Goal: Information Seeking & Learning: Learn about a topic

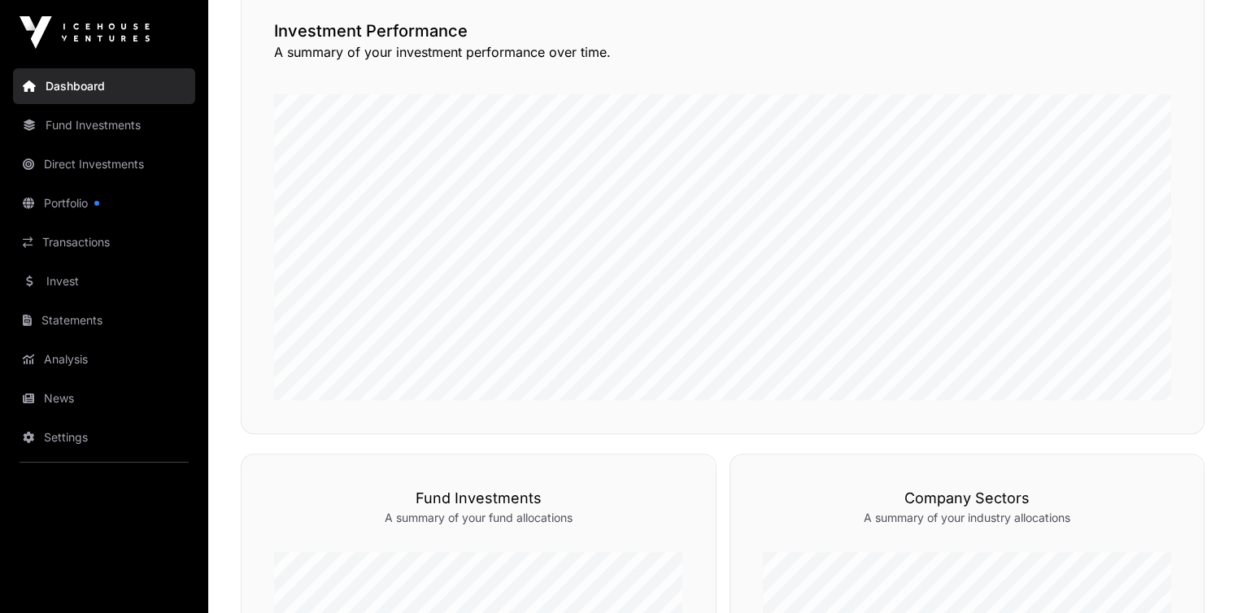
scroll to position [357, 0]
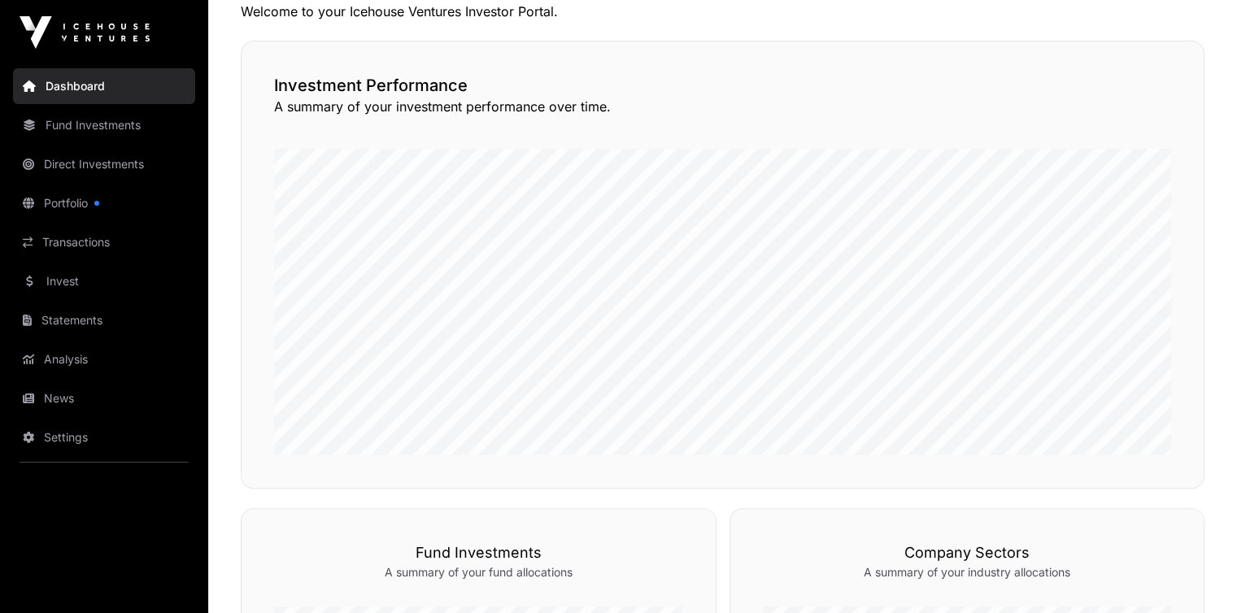
click at [112, 122] on link "Fund Investments" at bounding box center [104, 125] width 182 height 36
click at [114, 122] on link "Fund Investments" at bounding box center [104, 125] width 182 height 36
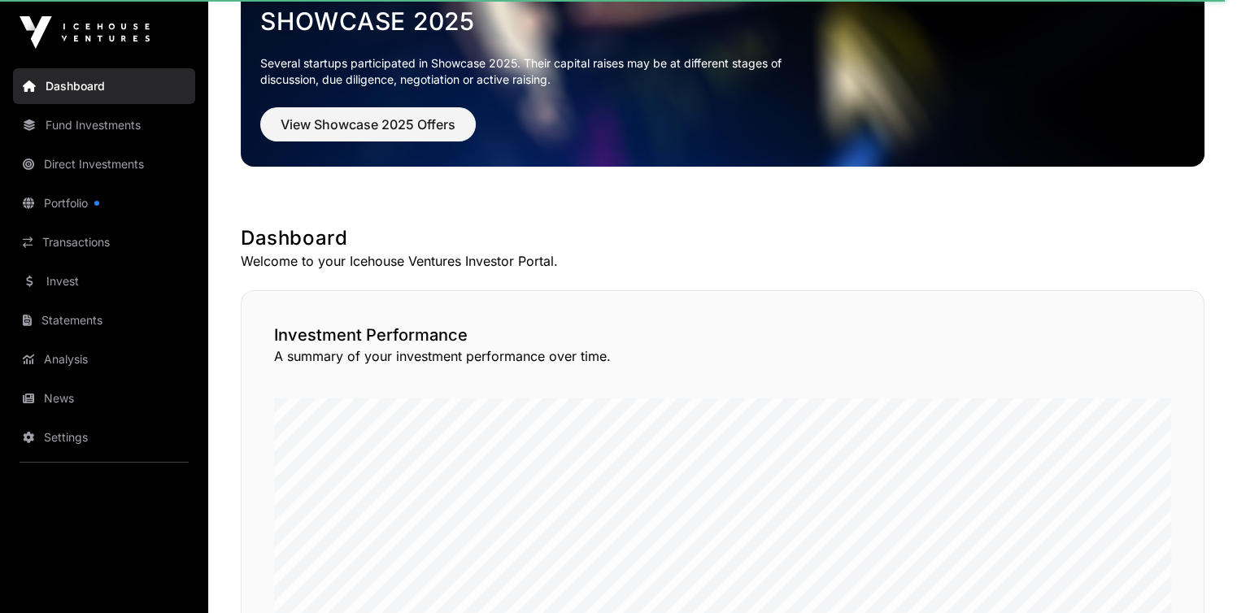
scroll to position [0, 0]
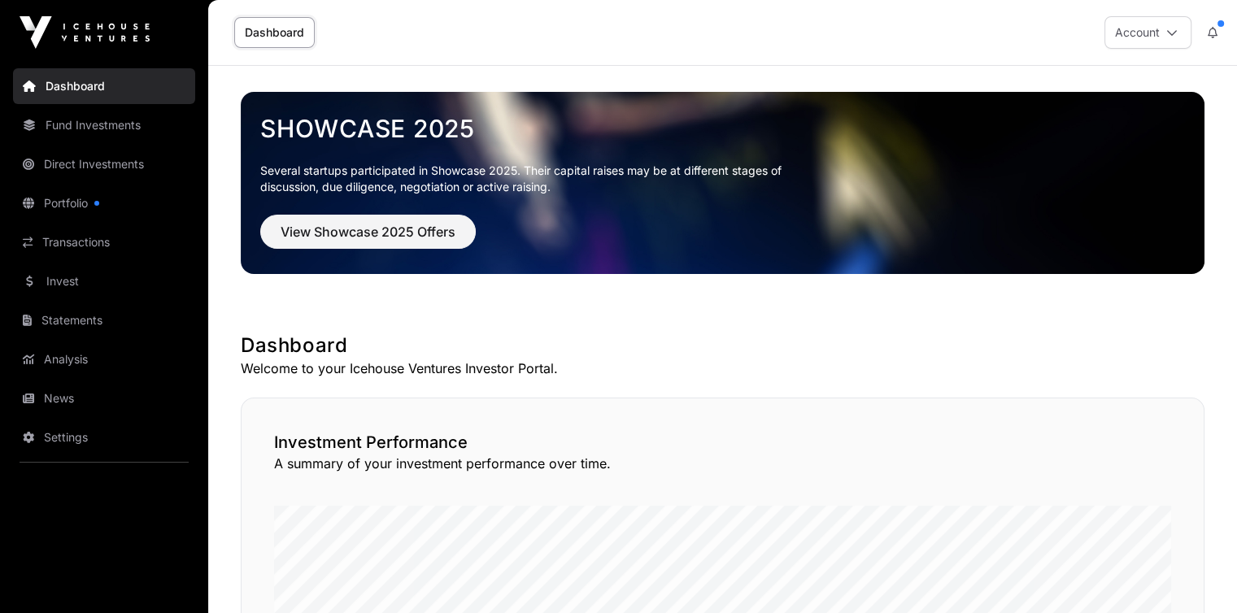
click at [1158, 33] on button "Account" at bounding box center [1147, 32] width 87 height 33
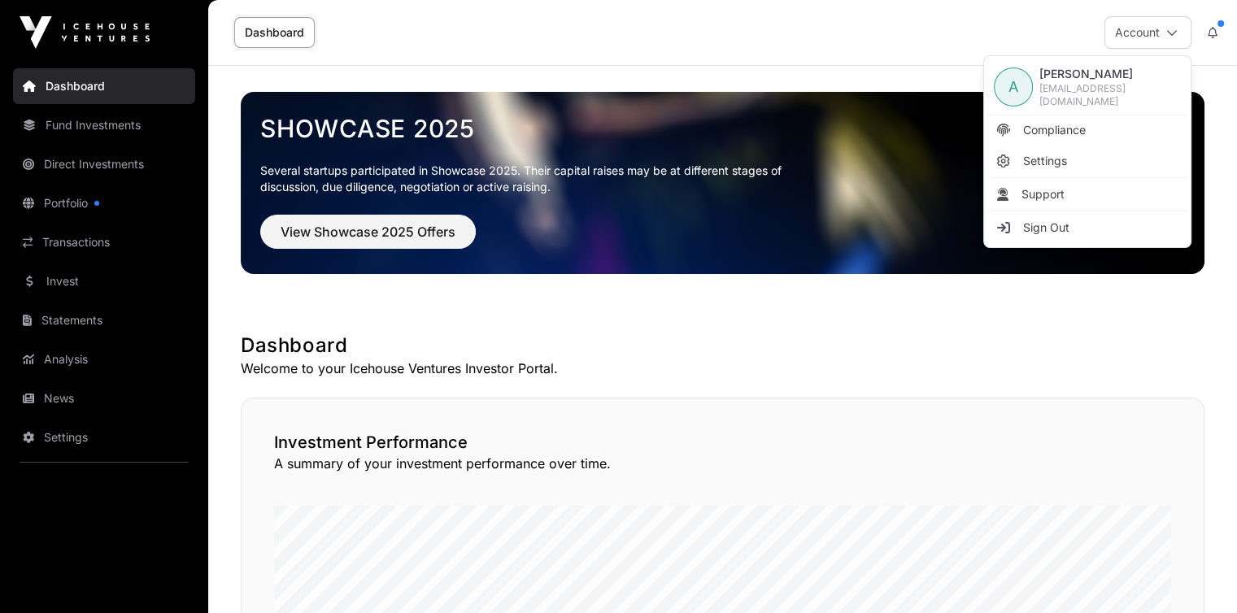
click at [1155, 33] on button "Account" at bounding box center [1147, 32] width 87 height 33
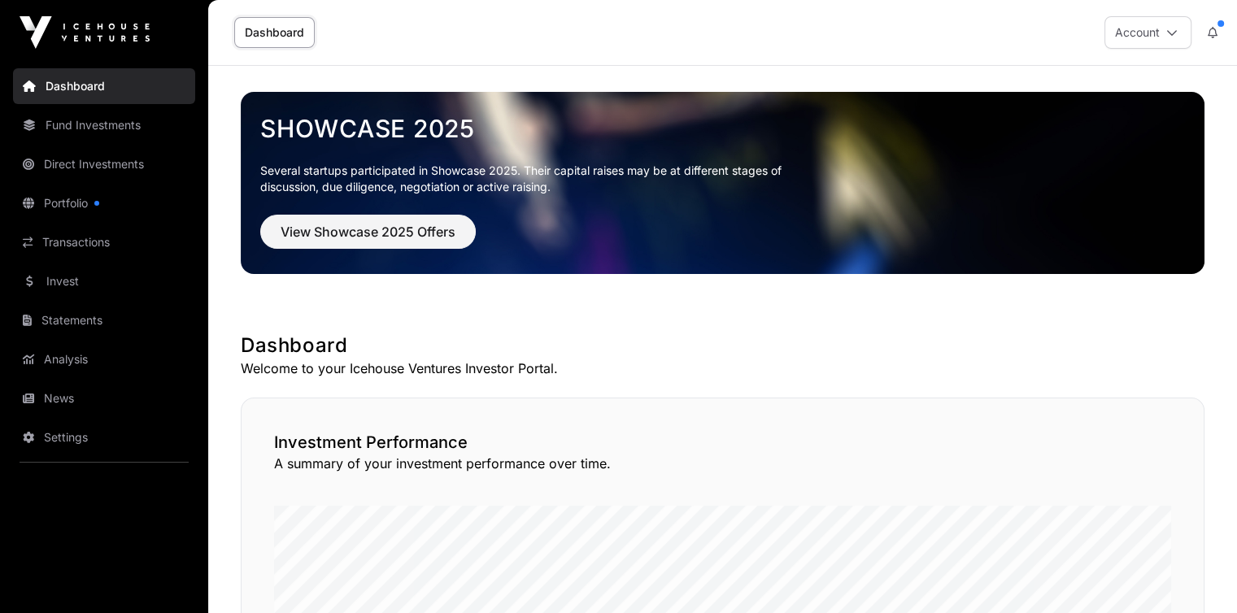
click at [84, 119] on link "Fund Investments" at bounding box center [104, 125] width 182 height 36
click at [85, 119] on link "Fund Investments" at bounding box center [104, 125] width 182 height 36
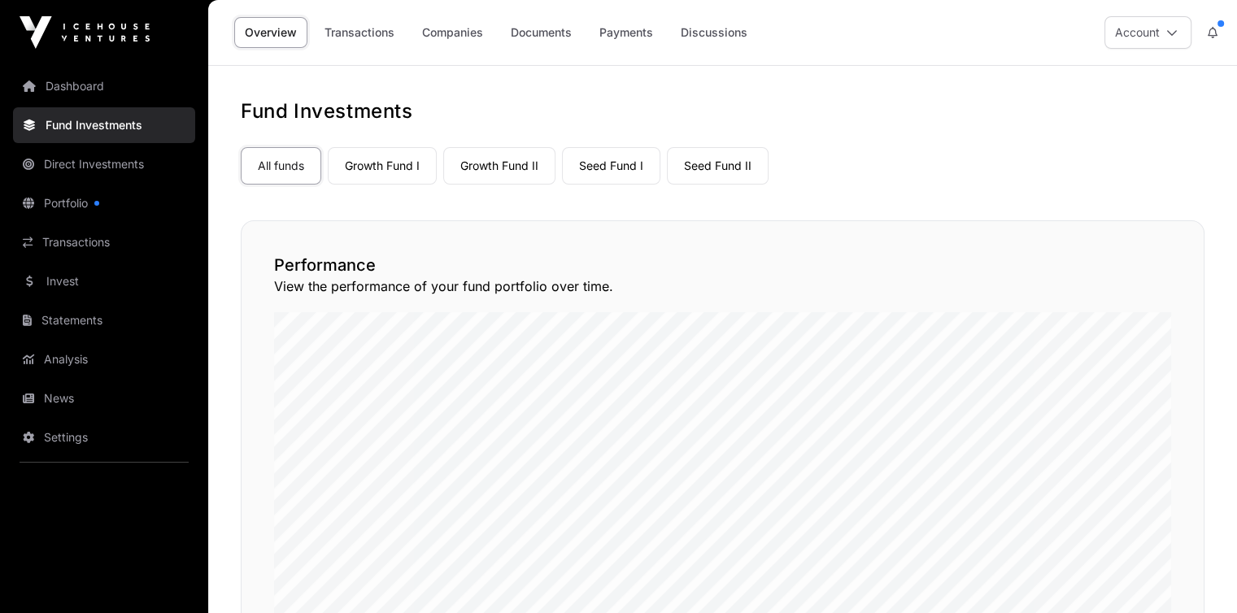
click at [516, 172] on link "Growth Fund II" at bounding box center [499, 165] width 112 height 37
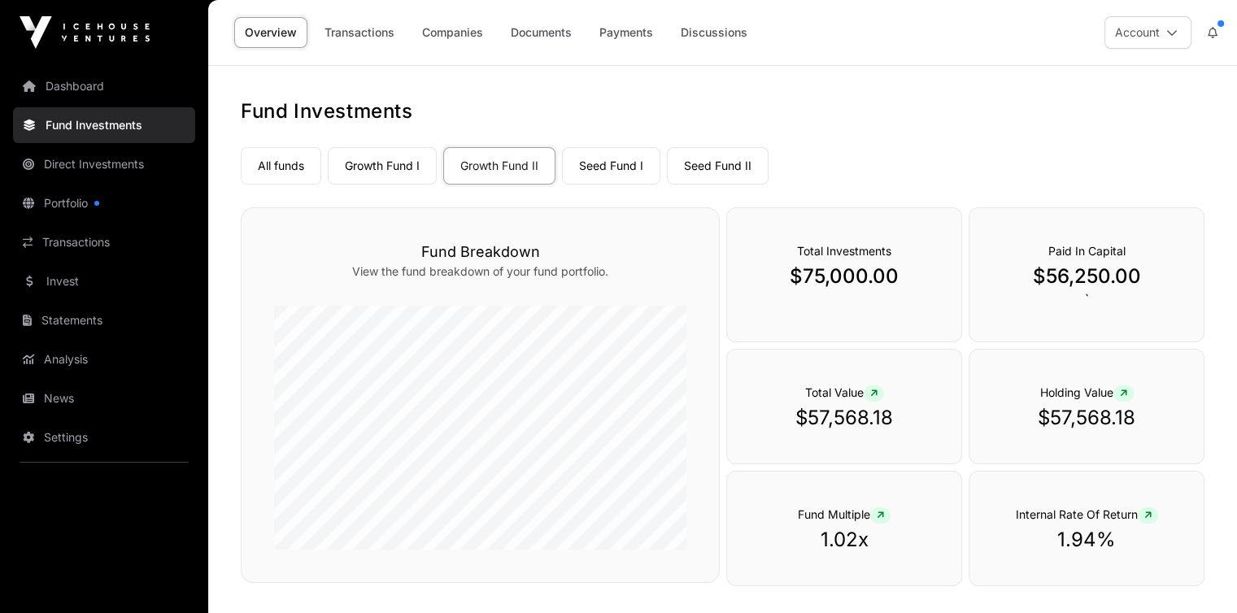
click at [616, 167] on link "Seed Fund I" at bounding box center [611, 165] width 98 height 37
click at [712, 166] on link "Seed Fund II" at bounding box center [718, 165] width 102 height 37
click at [403, 164] on link "Growth Fund I" at bounding box center [382, 165] width 109 height 37
click at [503, 163] on link "Growth Fund II" at bounding box center [499, 165] width 112 height 37
